Goal: Transaction & Acquisition: Purchase product/service

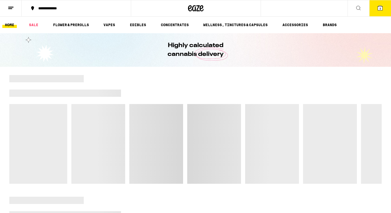
click at [376, 11] on button "3" at bounding box center [381, 8] width 22 height 16
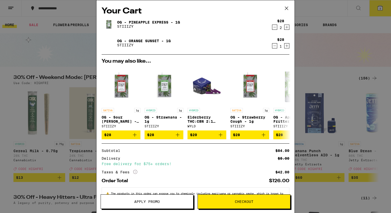
click at [276, 28] on icon "Decrement" at bounding box center [274, 27] width 5 height 6
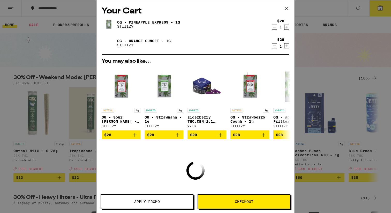
click at [276, 28] on icon "Decrement" at bounding box center [274, 27] width 5 height 6
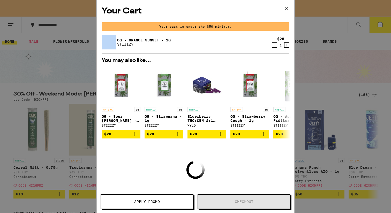
click at [276, 28] on div "Your cart is under the $50 minimum." at bounding box center [196, 26] width 188 height 9
click at [274, 45] on icon "Decrement" at bounding box center [275, 45] width 3 height 0
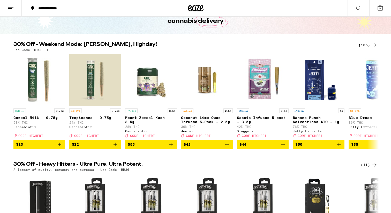
scroll to position [35, 0]
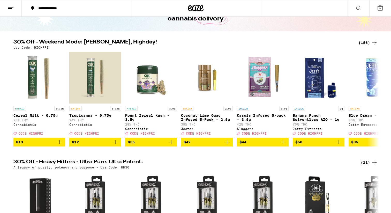
click at [366, 42] on div "(156)" at bounding box center [368, 43] width 19 height 6
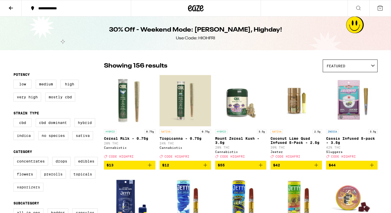
click at [28, 191] on label "Vaporizers" at bounding box center [28, 187] width 30 height 9
click at [15, 158] on input "Vaporizers" at bounding box center [14, 158] width 0 height 0
checkbox input "true"
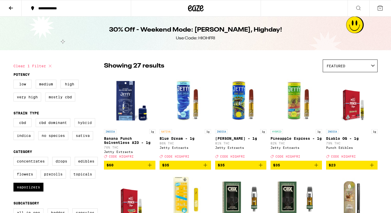
click at [82, 126] on label "Hybrid" at bounding box center [85, 122] width 21 height 9
click at [15, 119] on input "Hybrid" at bounding box center [14, 119] width 0 height 0
checkbox input "true"
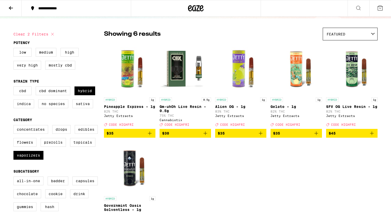
scroll to position [32, 0]
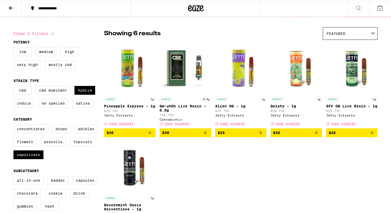
click at [150, 136] on icon "Add to bag" at bounding box center [150, 133] width 6 height 6
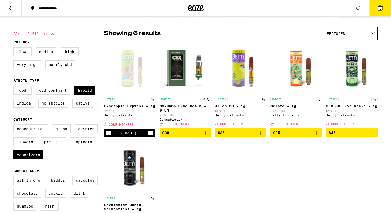
scroll to position [49, 0]
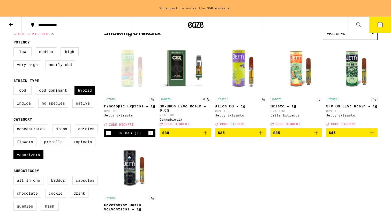
click at [151, 136] on icon "Increment" at bounding box center [151, 133] width 5 height 6
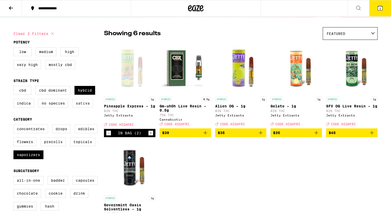
click at [79, 108] on label "Sativa" at bounding box center [82, 103] width 21 height 9
click at [15, 87] on input "Sativa" at bounding box center [14, 87] width 0 height 0
checkbox input "true"
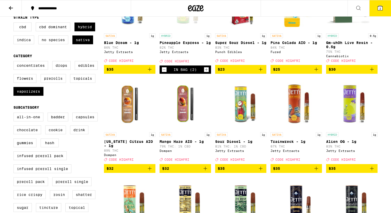
scroll to position [95, 0]
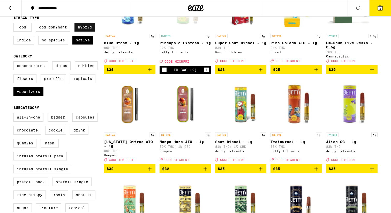
click at [90, 31] on label "Hybrid" at bounding box center [85, 27] width 21 height 9
click at [15, 24] on input "Hybrid" at bounding box center [14, 24] width 0 height 0
checkbox input "false"
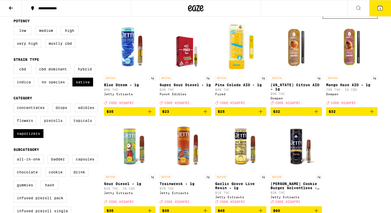
scroll to position [48, 0]
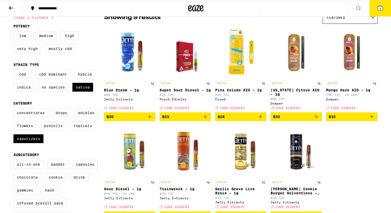
click at [151, 120] on icon "Add to bag" at bounding box center [150, 117] width 6 height 6
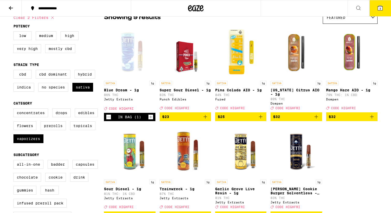
click at [381, 10] on icon at bounding box center [380, 8] width 5 height 5
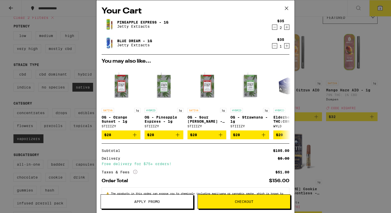
click at [146, 198] on button "Apply Promo" at bounding box center [147, 201] width 93 height 14
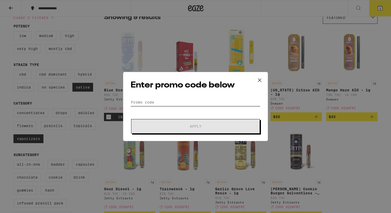
click at [148, 103] on input "Promo Code" at bounding box center [196, 102] width 130 height 8
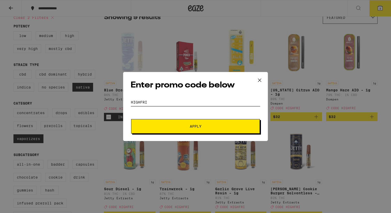
type input "HIGHFRI"
click at [198, 125] on span "Apply" at bounding box center [196, 126] width 12 height 4
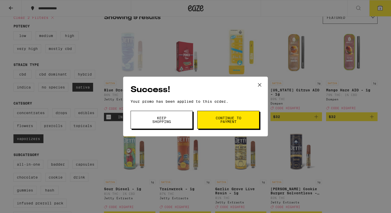
click at [226, 119] on span "Continue to payment" at bounding box center [228, 119] width 26 height 7
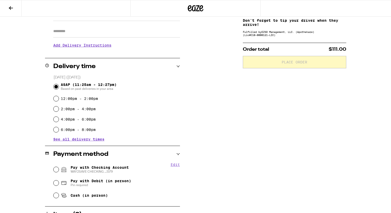
scroll to position [87, 0]
click at [57, 168] on input "Pay with Checking Account WAY2SAVE CHECKING ...1379" at bounding box center [56, 169] width 5 height 5
radio input "true"
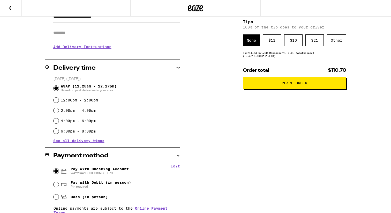
scroll to position [81, 0]
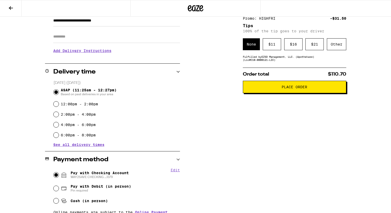
click at [289, 89] on span "Place Order" at bounding box center [295, 87] width 26 height 4
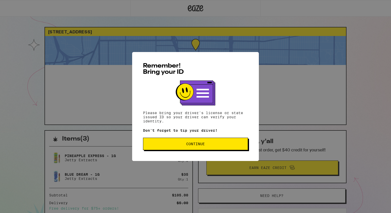
click at [206, 144] on span "Continue" at bounding box center [195, 144] width 96 height 4
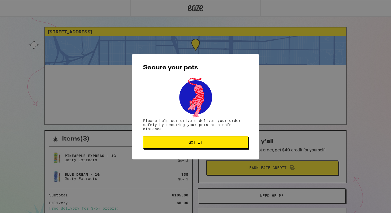
click at [206, 140] on button "Got it" at bounding box center [195, 142] width 105 height 12
